Goal: Task Accomplishment & Management: Manage account settings

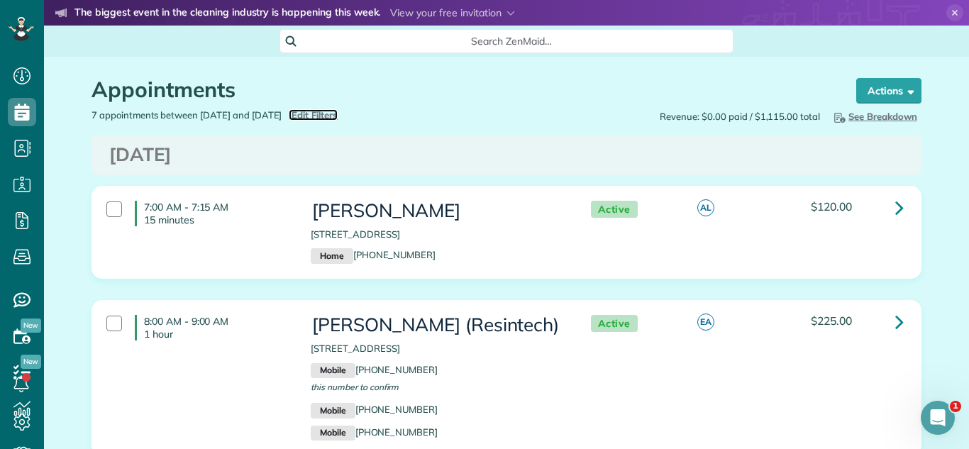
click at [338, 109] on span "Edit Filters" at bounding box center [315, 114] width 46 height 11
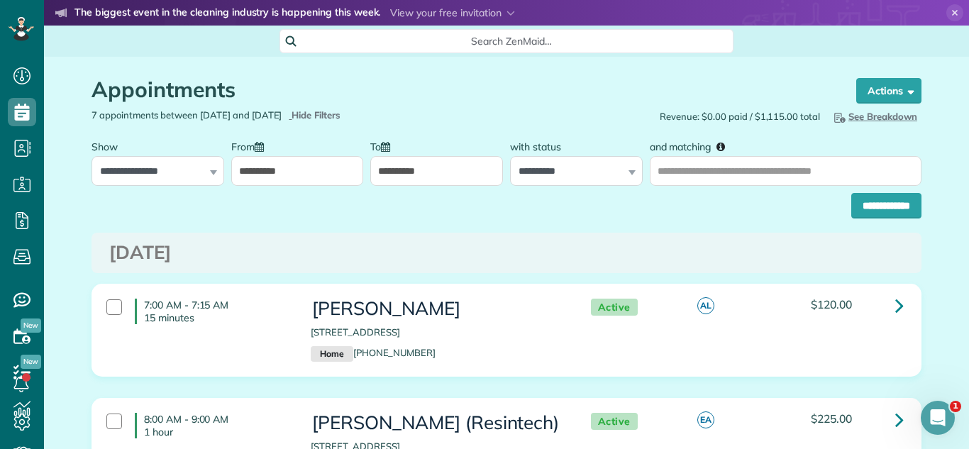
click at [286, 152] on div "**********" at bounding box center [297, 159] width 133 height 53
click at [283, 168] on input "**********" at bounding box center [297, 171] width 133 height 30
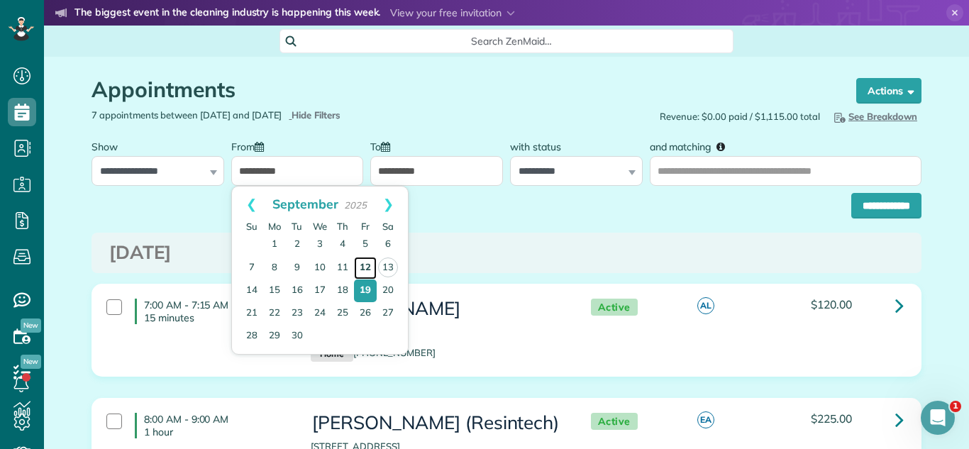
click at [363, 266] on link "12" at bounding box center [365, 268] width 23 height 23
type input "**********"
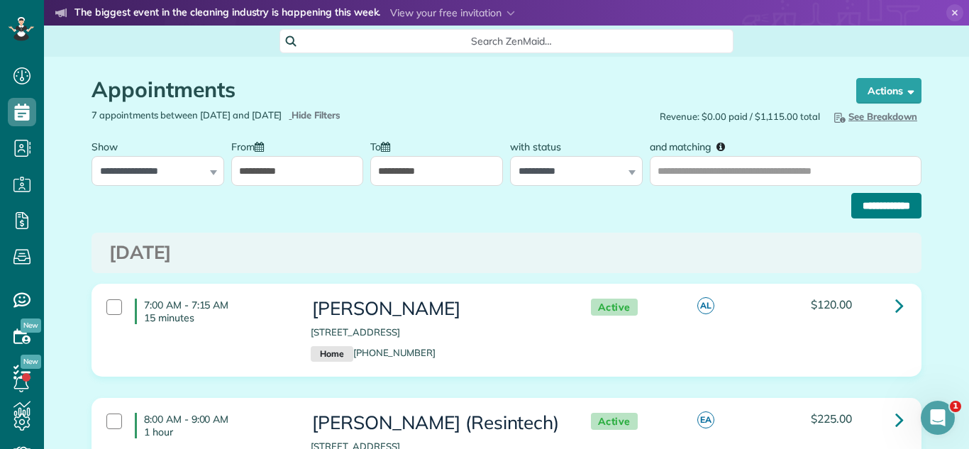
drag, startPoint x: 888, startPoint y: 216, endPoint x: 876, endPoint y: 213, distance: 12.4
click at [888, 216] on input "**********" at bounding box center [886, 206] width 70 height 26
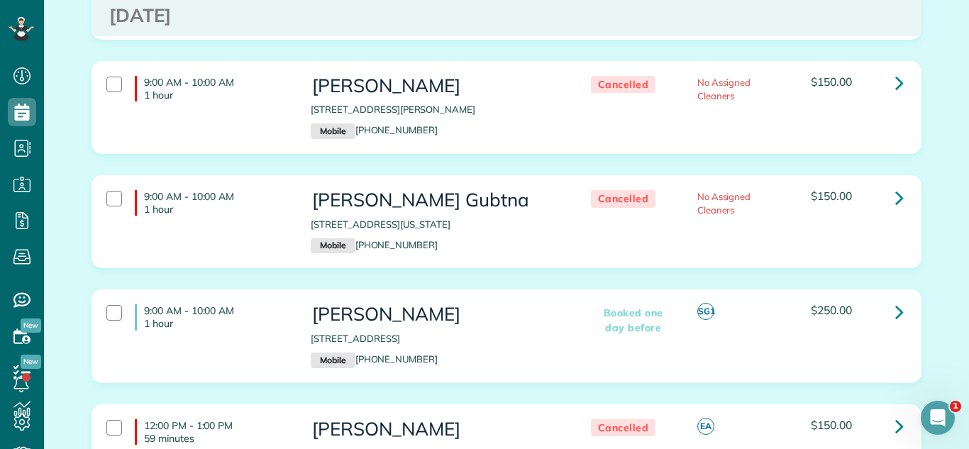
scroll to position [653, 0]
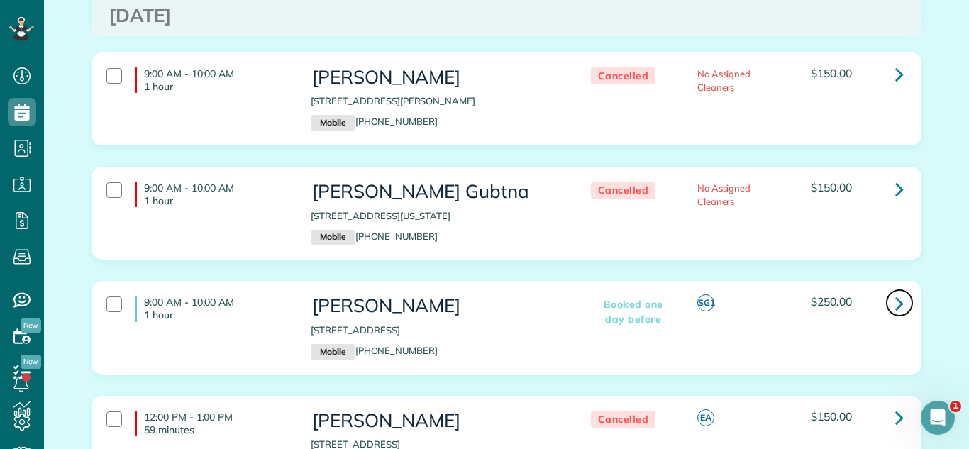
click at [897, 299] on icon at bounding box center [899, 303] width 9 height 25
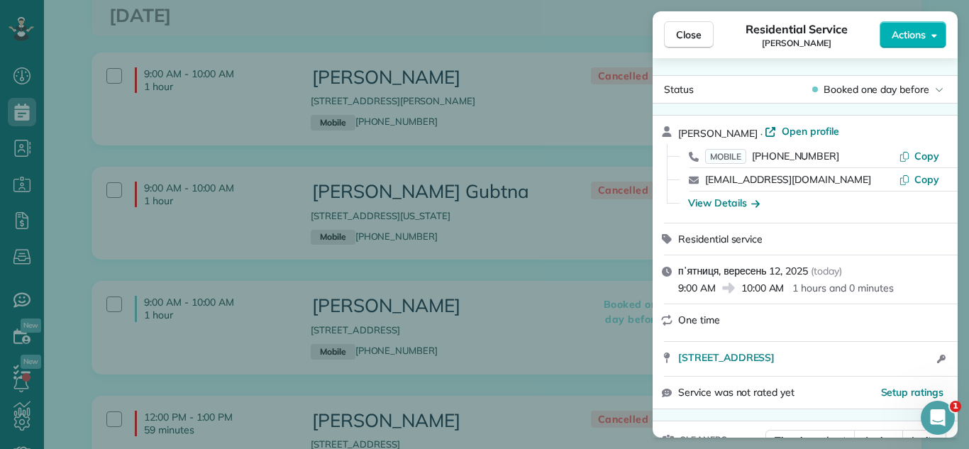
click at [919, 32] on span "Actions" at bounding box center [909, 35] width 34 height 14
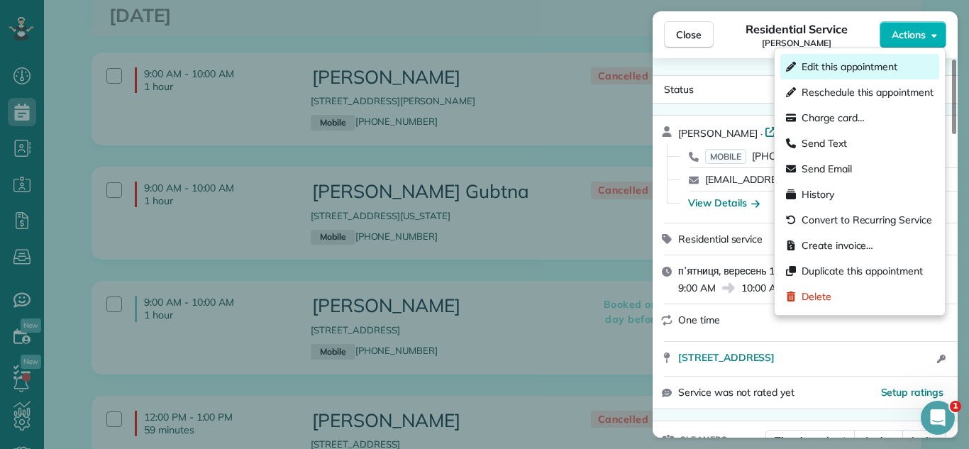
click at [868, 65] on span "Edit this appointment" at bounding box center [850, 67] width 96 height 14
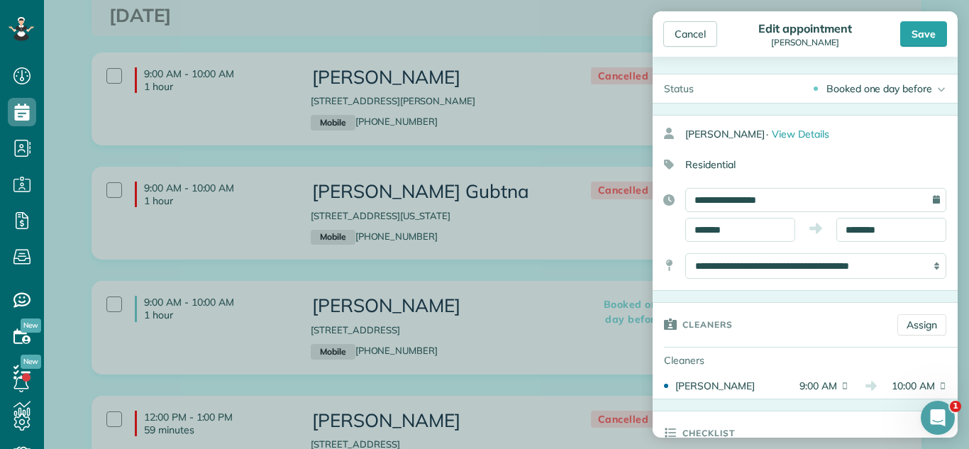
click at [879, 93] on div "Booked one day before" at bounding box center [880, 89] width 106 height 14
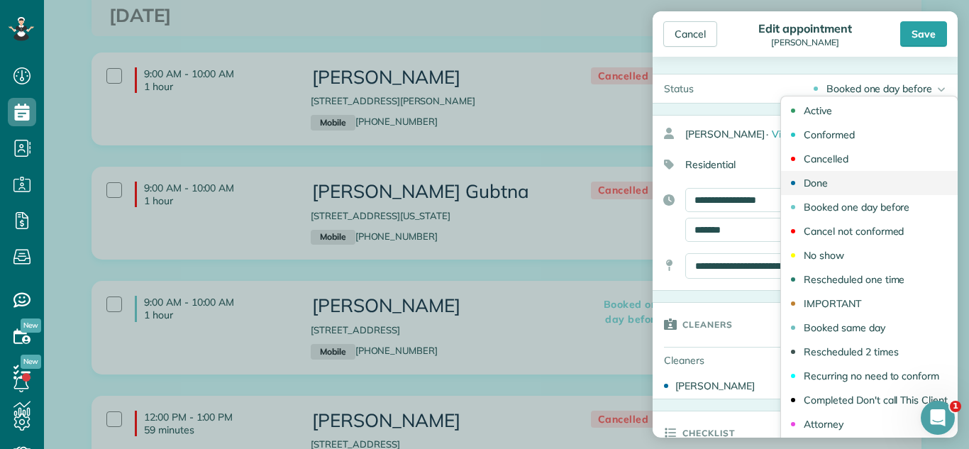
click at [841, 184] on link "Done" at bounding box center [869, 183] width 177 height 24
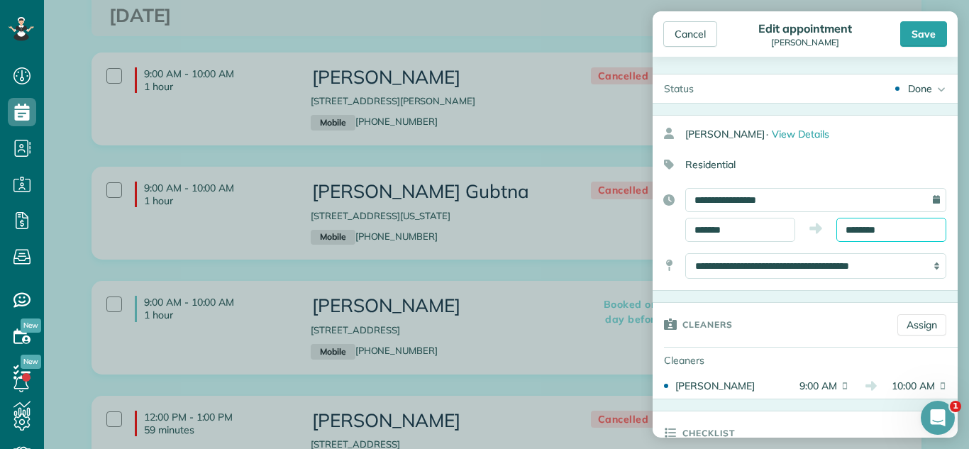
click at [879, 234] on body "Dashboard Scheduling Calendar View List View Dispatch View - Weekly scheduling …" at bounding box center [484, 224] width 969 height 449
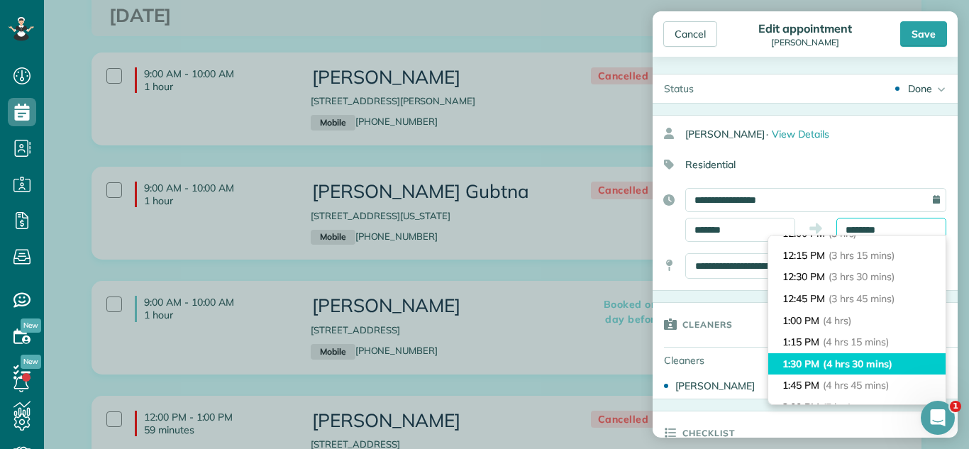
scroll to position [299, 0]
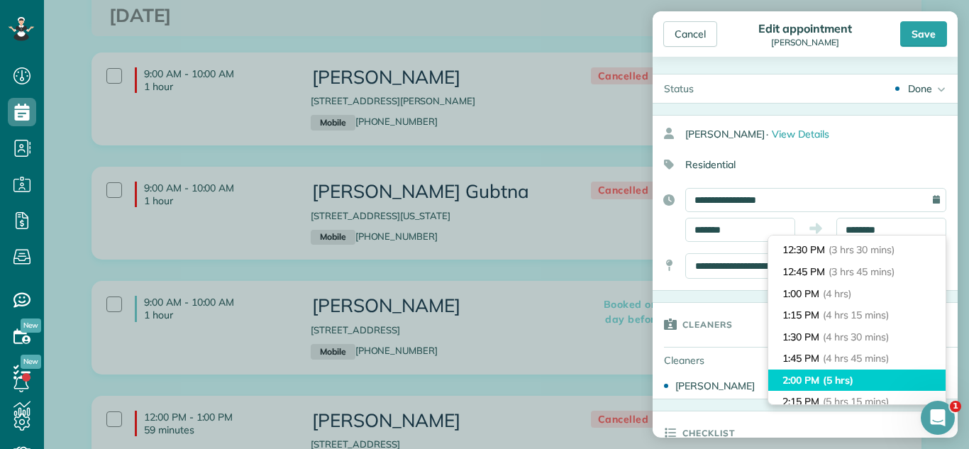
type input "*******"
click at [860, 376] on li "2:00 PM (5 hrs)" at bounding box center [856, 381] width 177 height 22
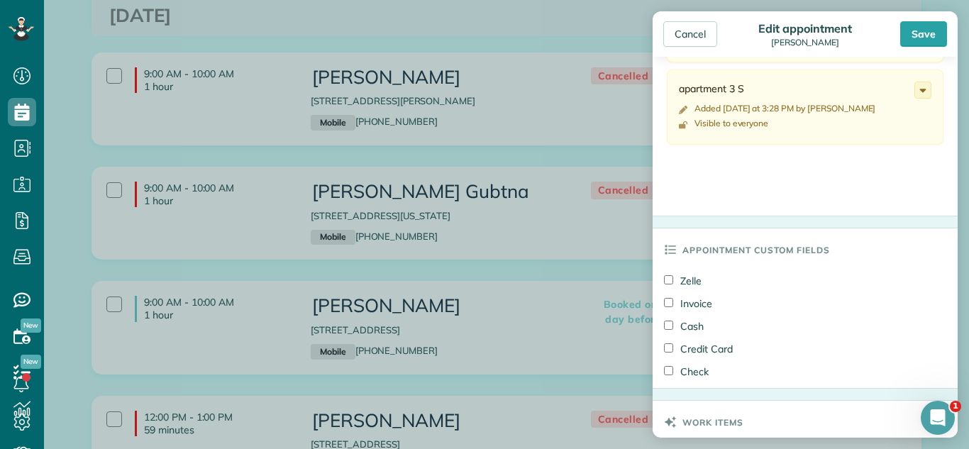
scroll to position [649, 0]
click at [695, 341] on label "Credit Card" at bounding box center [698, 348] width 69 height 14
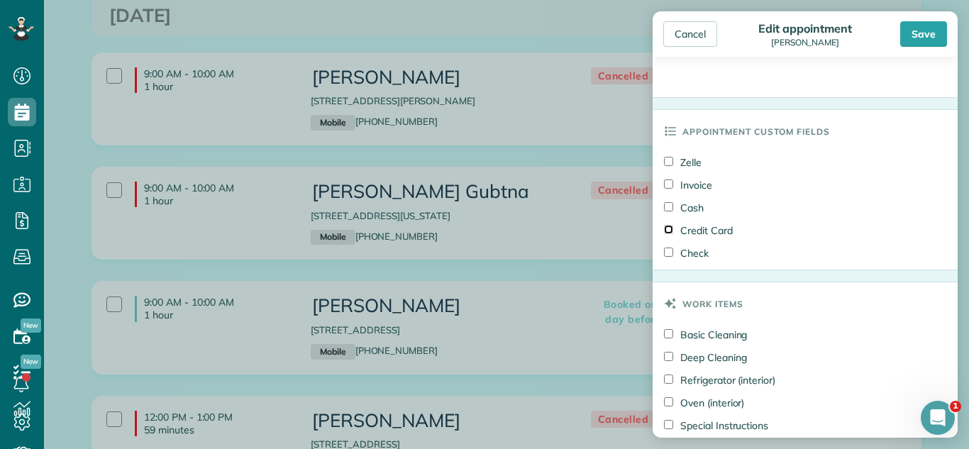
scroll to position [768, 0]
click at [692, 358] on label "Deep Cleaning" at bounding box center [705, 355] width 83 height 14
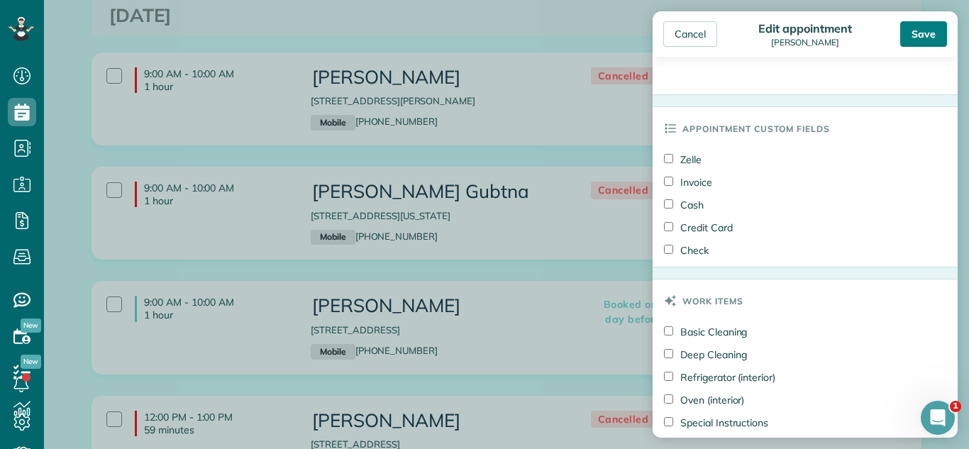
click at [925, 28] on div "Save" at bounding box center [923, 34] width 47 height 26
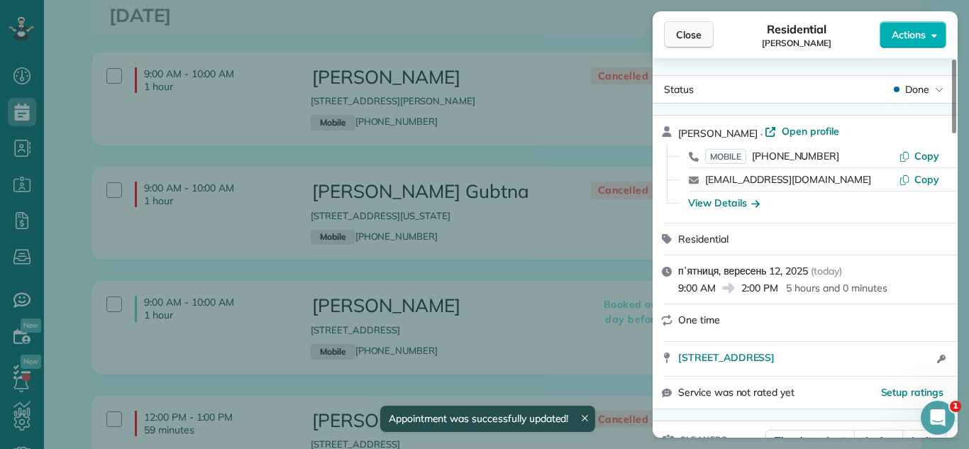
click at [682, 31] on span "Close" at bounding box center [689, 35] width 26 height 14
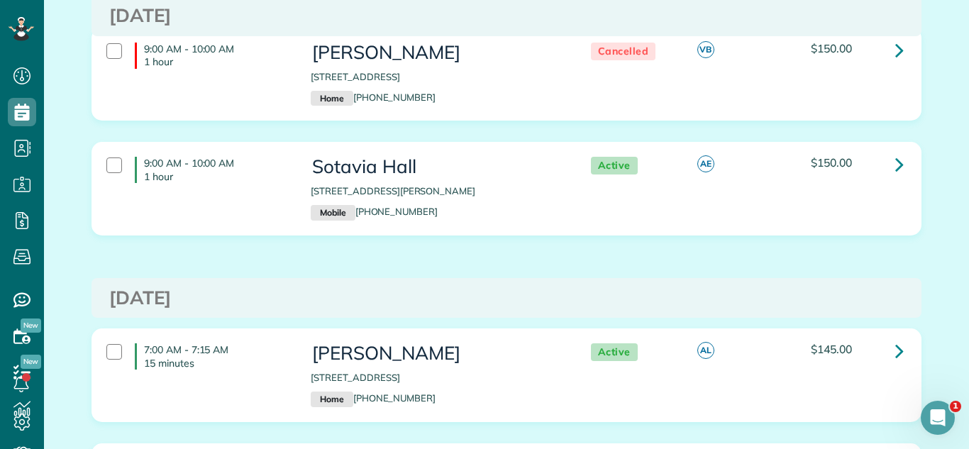
scroll to position [1854, 0]
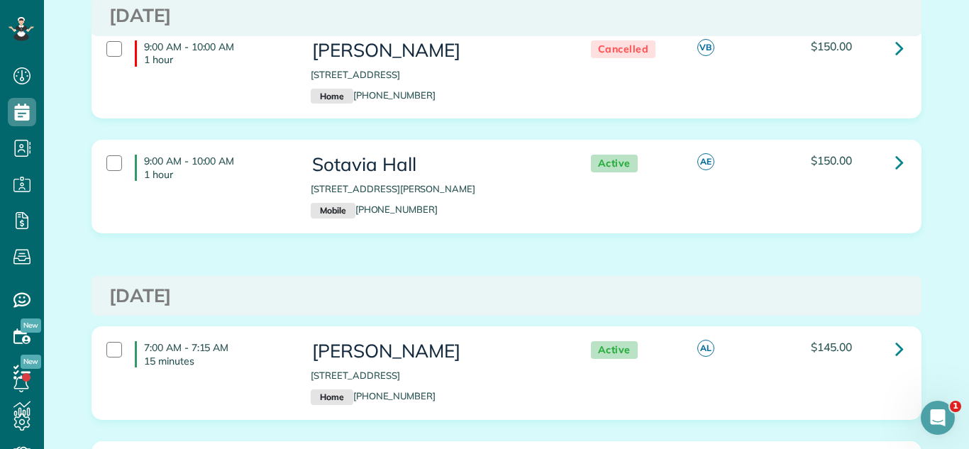
click at [777, 121] on div "9:00 AM - 10:00 AM 1 hour [PERSON_NAME] [STREET_ADDRESS] Home [PHONE_NUMBER] Ca…" at bounding box center [506, 83] width 851 height 114
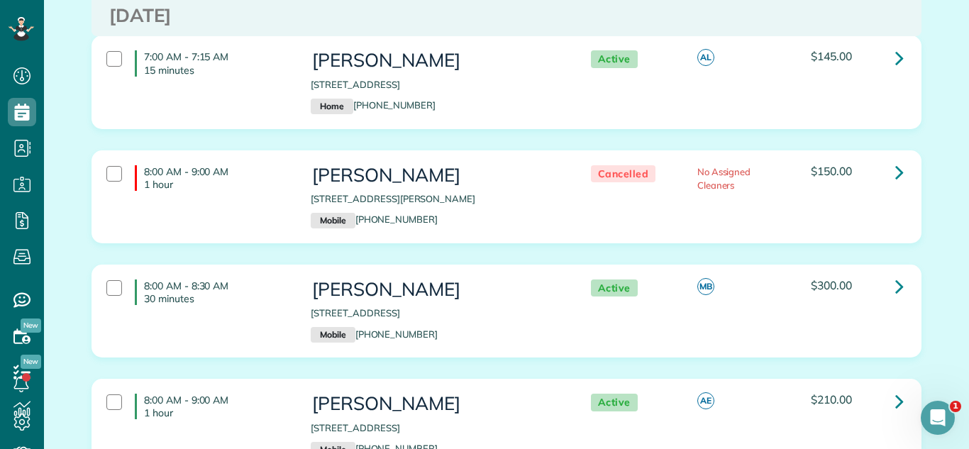
scroll to position [2160, 0]
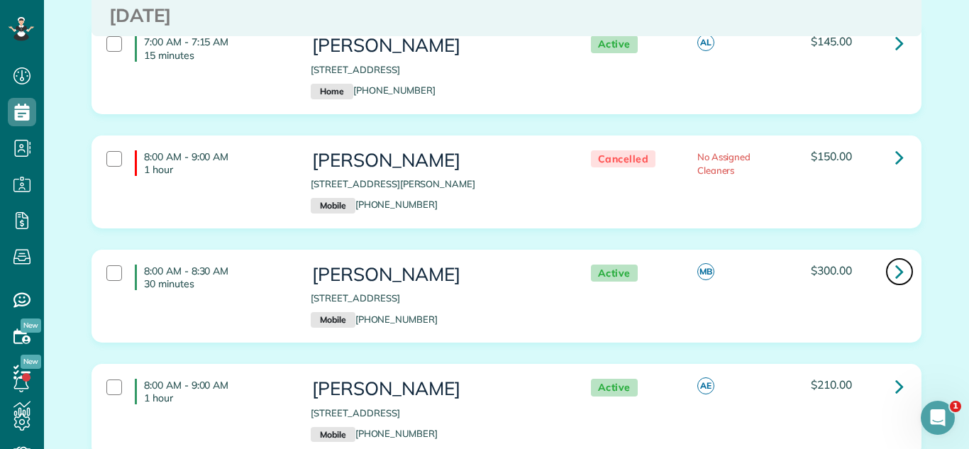
click at [901, 275] on icon at bounding box center [899, 271] width 9 height 25
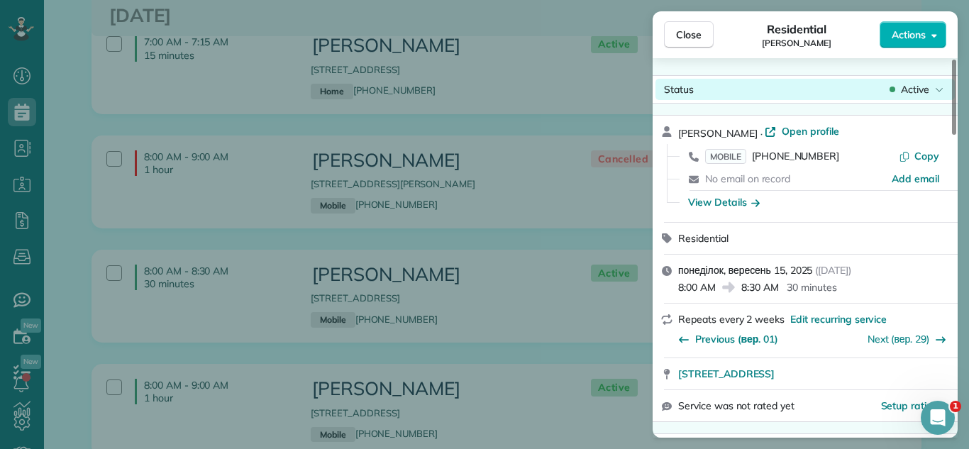
click at [917, 93] on span "Active" at bounding box center [915, 89] width 28 height 14
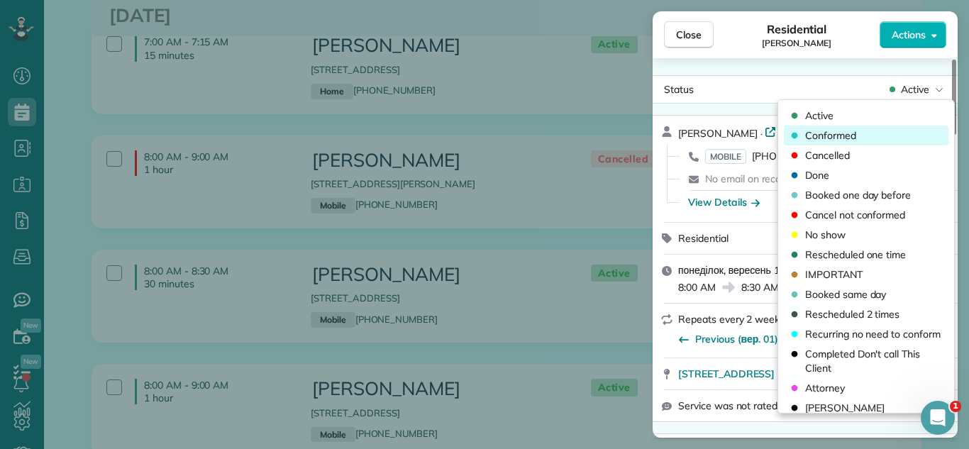
click at [861, 136] on div "Conformed" at bounding box center [866, 136] width 165 height 20
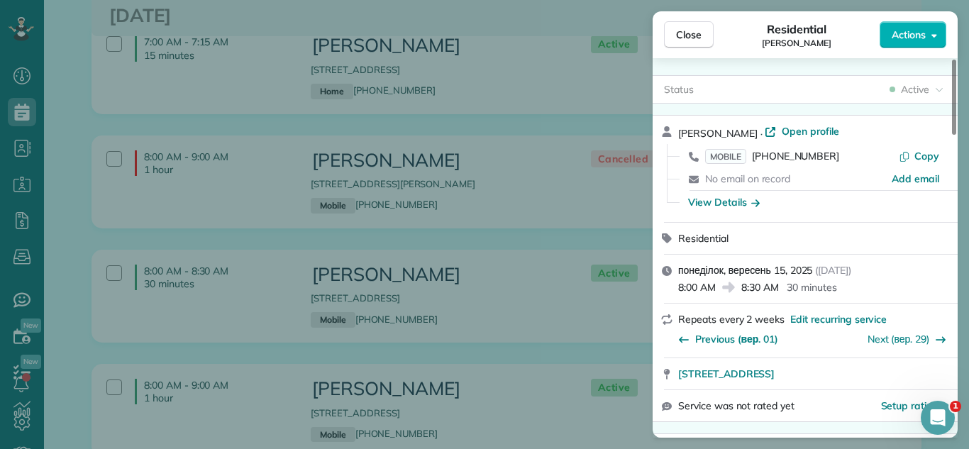
drag, startPoint x: 705, startPoint y: 36, endPoint x: 543, endPoint y: 172, distance: 211.6
click at [705, 36] on button "Close" at bounding box center [689, 34] width 50 height 27
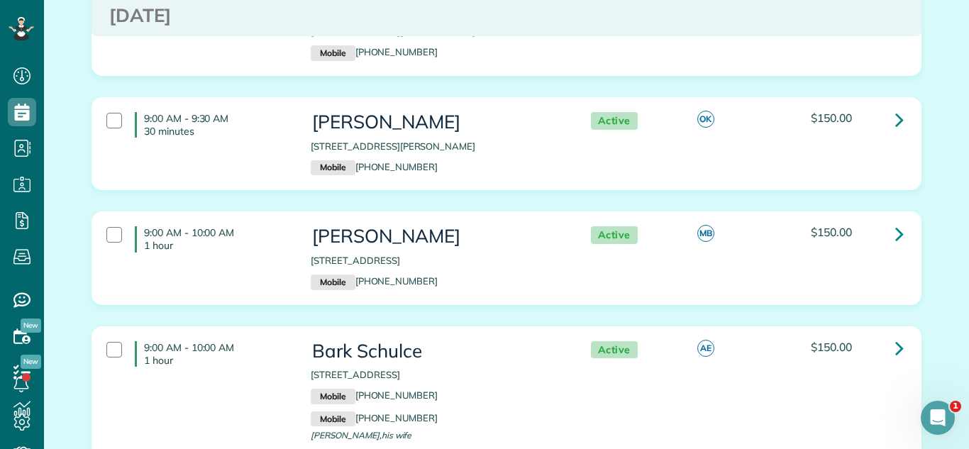
scroll to position [4506, 0]
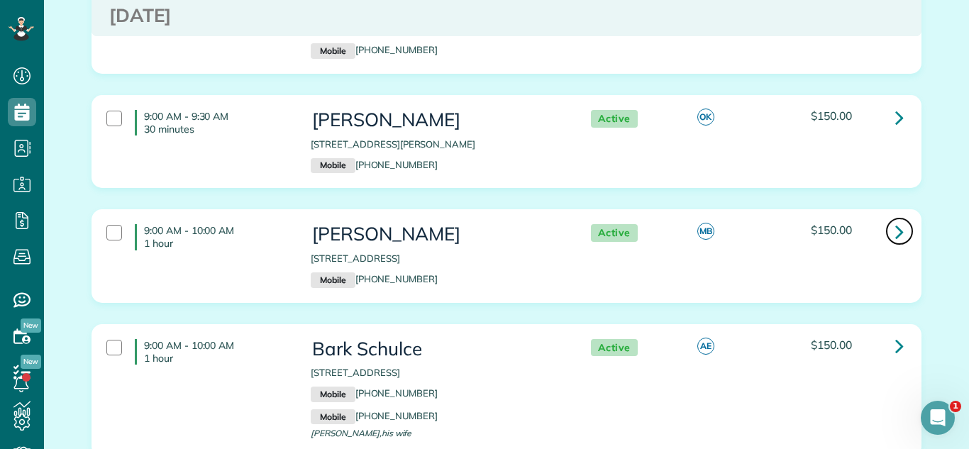
click at [900, 244] on icon at bounding box center [899, 231] width 9 height 25
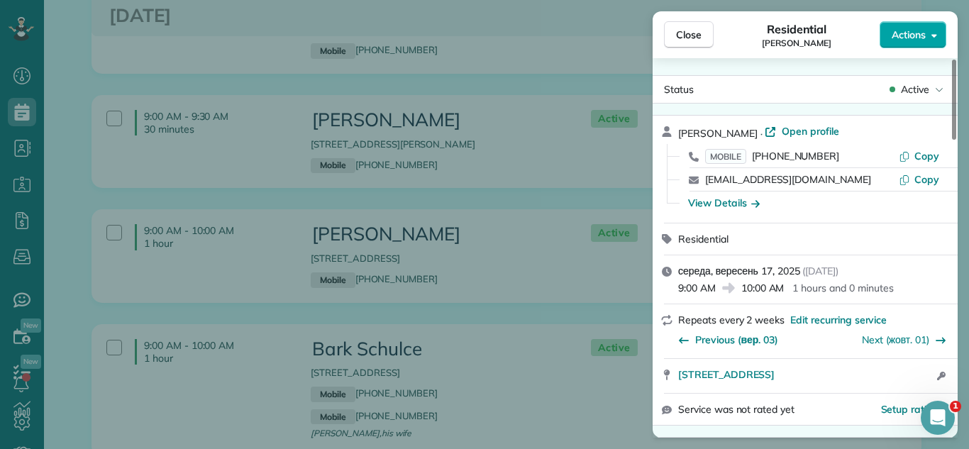
click at [915, 40] on span "Actions" at bounding box center [909, 35] width 34 height 14
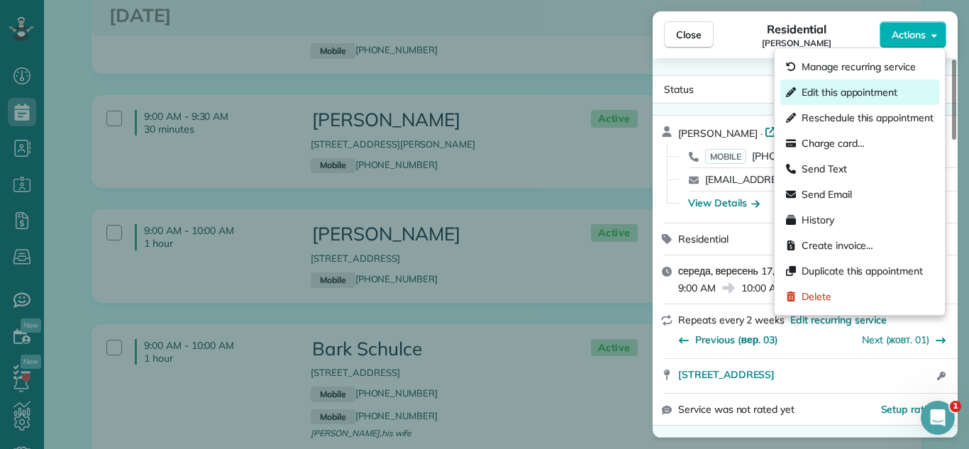
click at [868, 85] on span "Edit this appointment" at bounding box center [850, 92] width 96 height 14
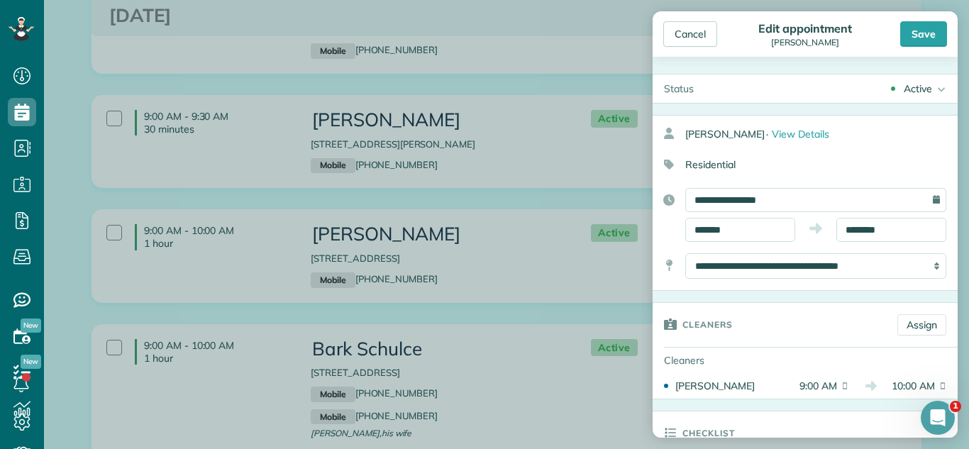
click at [891, 87] on div at bounding box center [893, 89] width 4 height 4
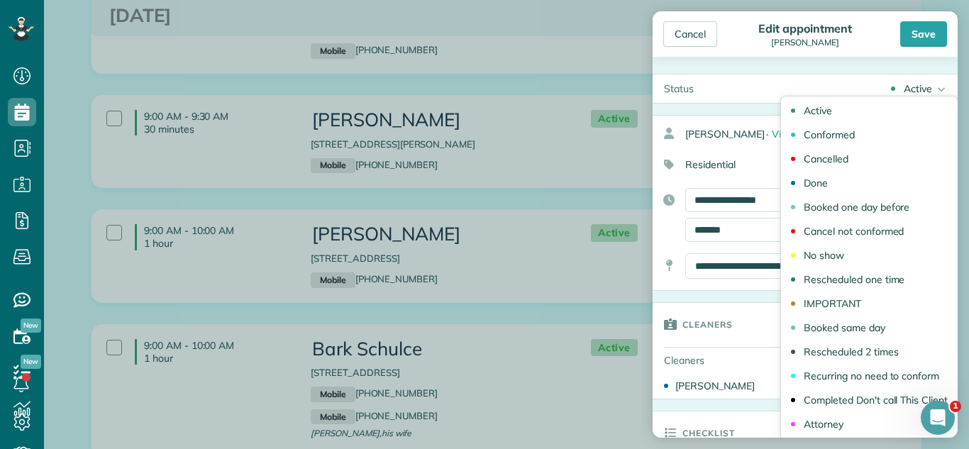
drag, startPoint x: 882, startPoint y: 129, endPoint x: 770, endPoint y: 208, distance: 137.0
click at [878, 136] on link "Conformed" at bounding box center [869, 135] width 177 height 24
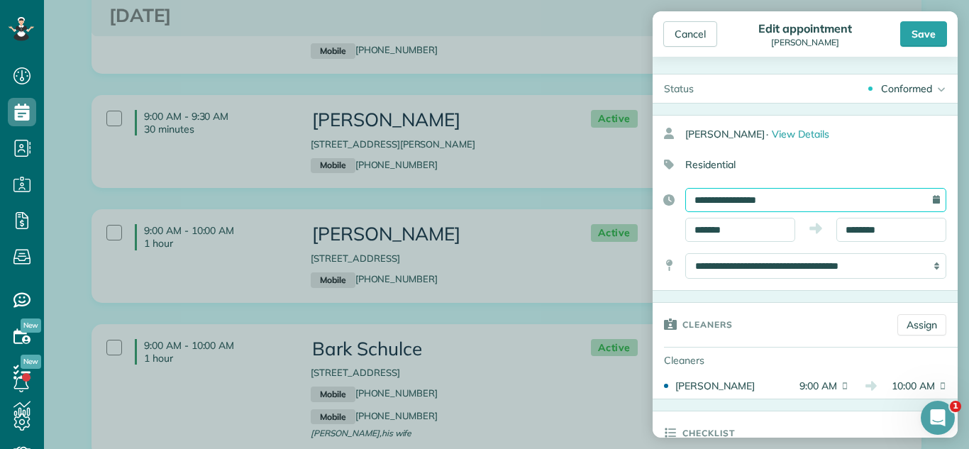
click at [777, 202] on input "**********" at bounding box center [815, 200] width 261 height 24
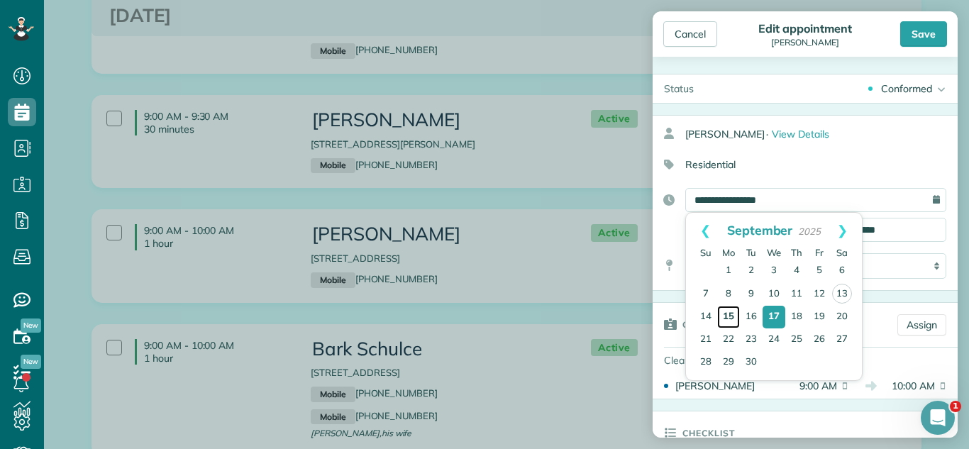
click at [732, 309] on link "15" at bounding box center [728, 317] width 23 height 23
type input "**********"
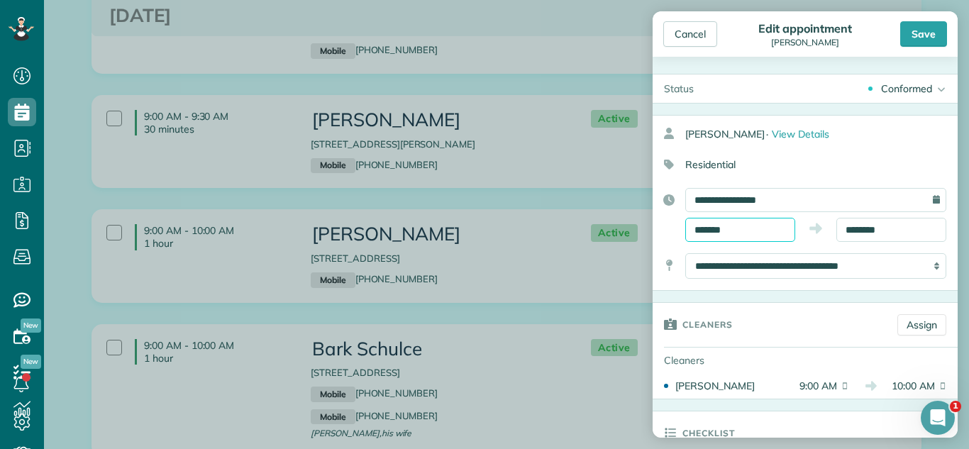
click at [746, 238] on body "Dashboard Scheduling Calendar View List View Dispatch View - Weekly scheduling …" at bounding box center [484, 224] width 969 height 449
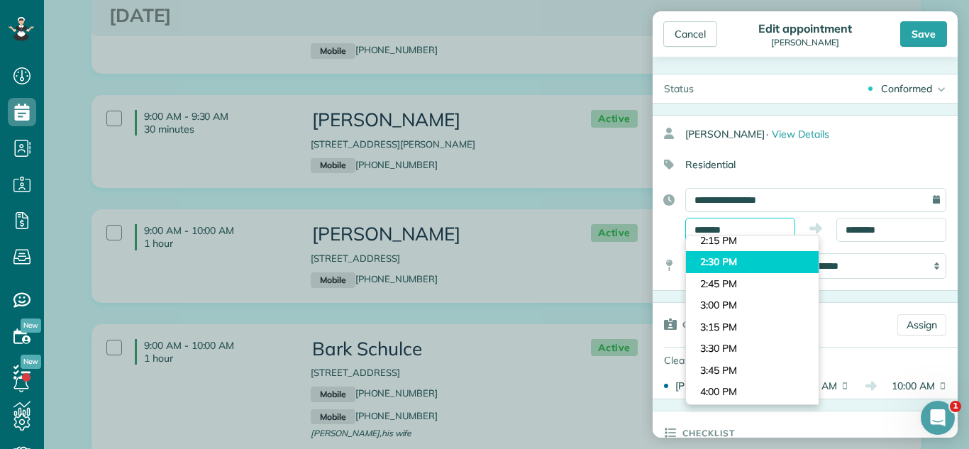
scroll to position [1220, 0]
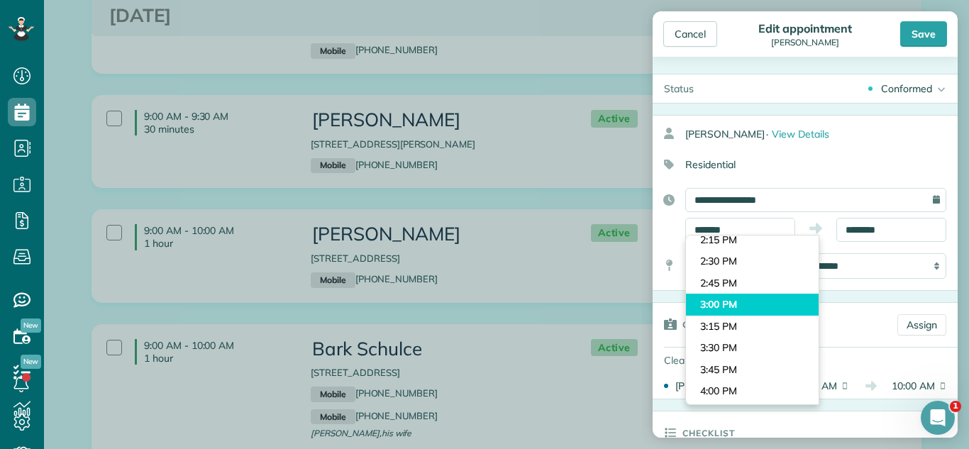
type input "*******"
click at [764, 311] on body "Dashboard Scheduling Calendar View List View Dispatch View - Weekly scheduling …" at bounding box center [484, 224] width 969 height 449
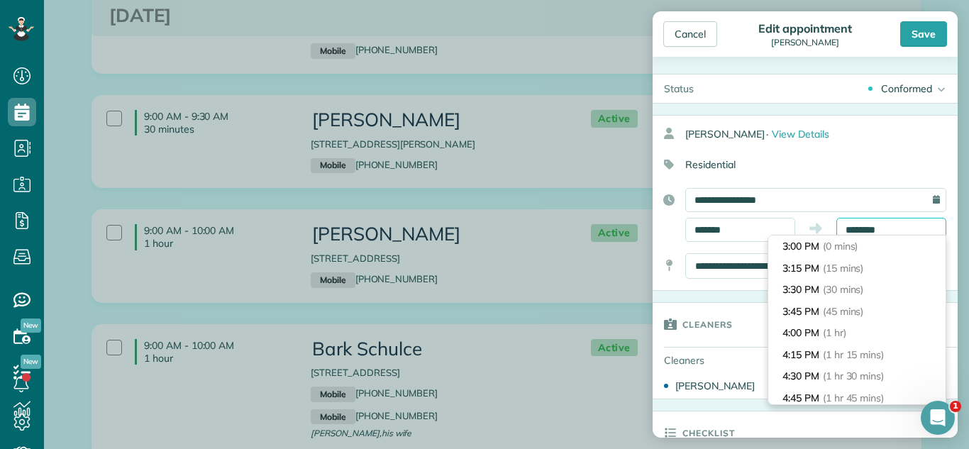
click at [864, 225] on input "********" at bounding box center [892, 230] width 110 height 24
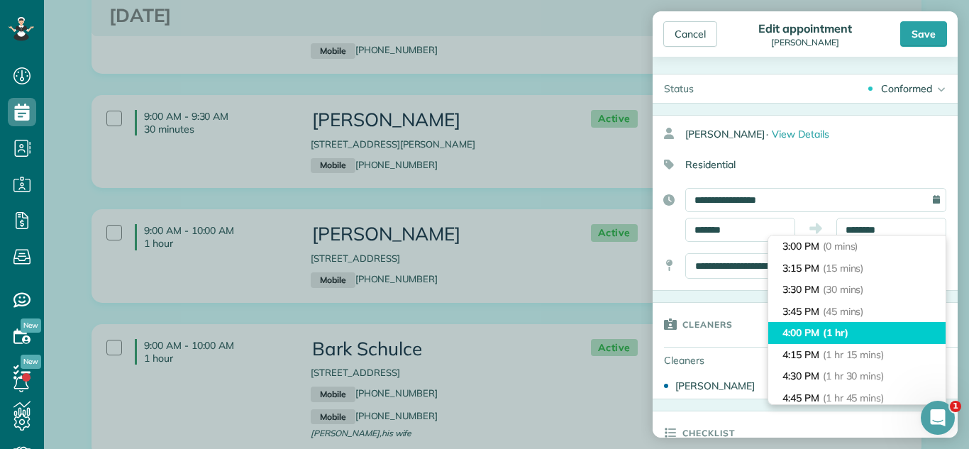
type input "*******"
click at [871, 322] on li "4:00 PM (1 hr)" at bounding box center [856, 333] width 177 height 22
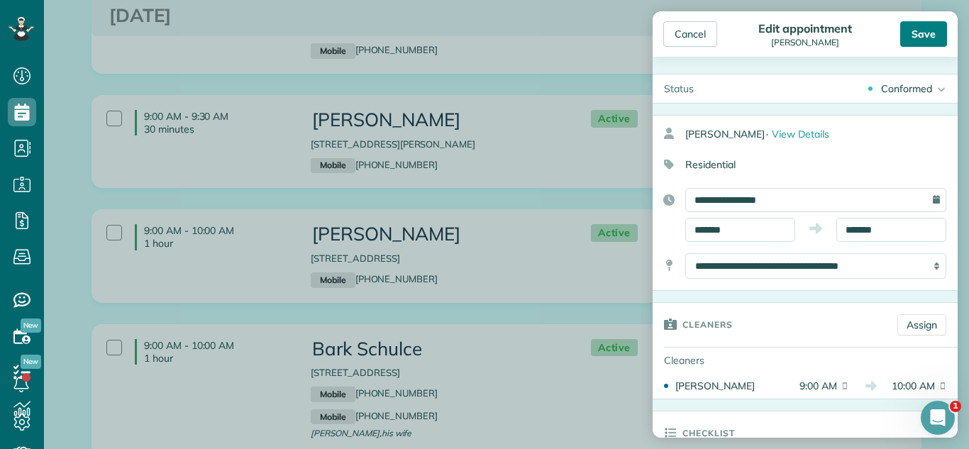
click at [917, 33] on div "Save" at bounding box center [923, 34] width 47 height 26
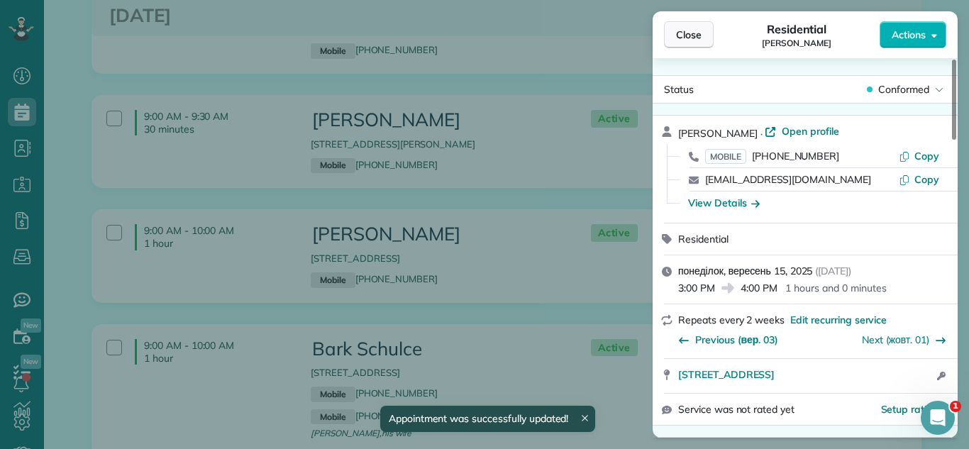
click at [683, 34] on span "Close" at bounding box center [689, 35] width 26 height 14
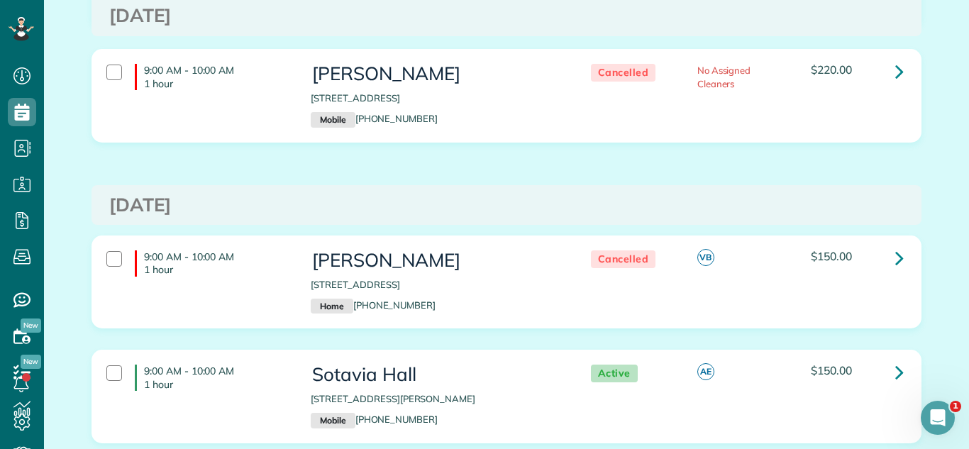
scroll to position [2036, 0]
